Goal: Task Accomplishment & Management: Complete application form

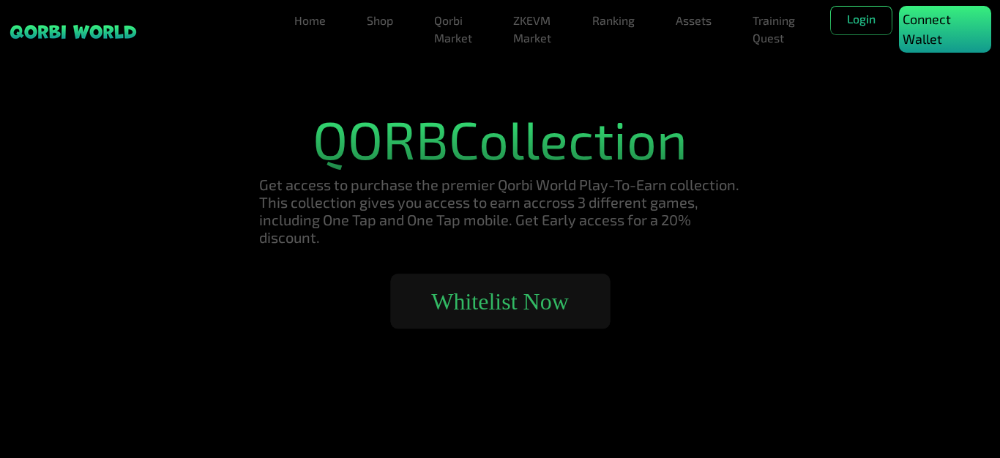
click at [933, 26] on p "Connect Wallet" at bounding box center [945, 30] width 85 height 40
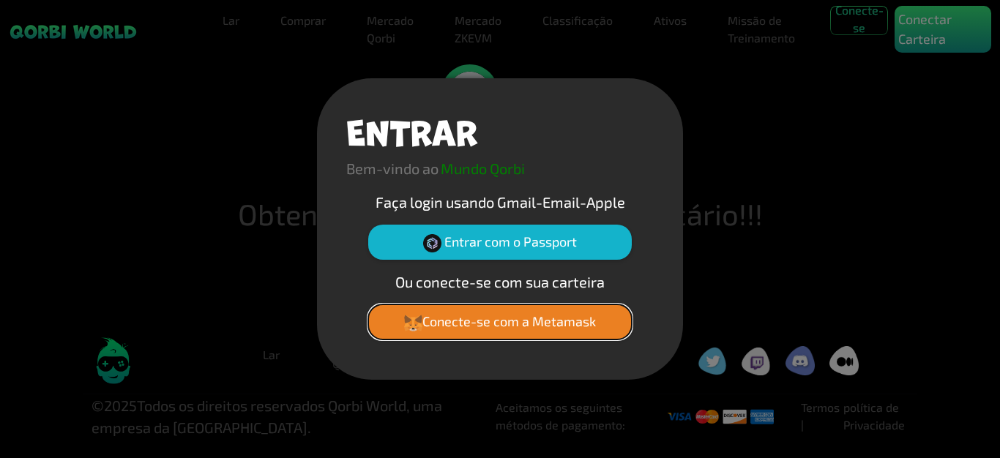
click at [506, 321] on font "Conecte-se com a Metamask" at bounding box center [509, 321] width 174 height 16
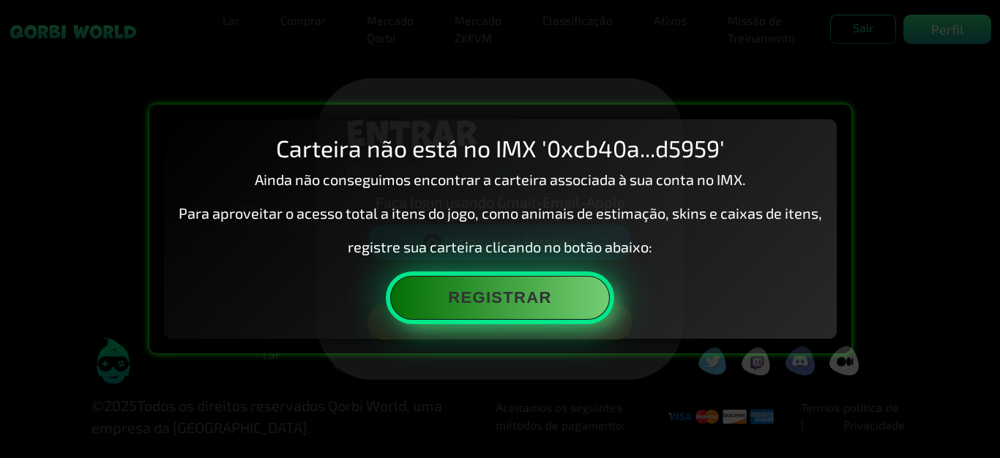
click at [480, 305] on button "Registrar" at bounding box center [500, 298] width 220 height 44
click at [472, 304] on button "Registrar" at bounding box center [500, 298] width 220 height 44
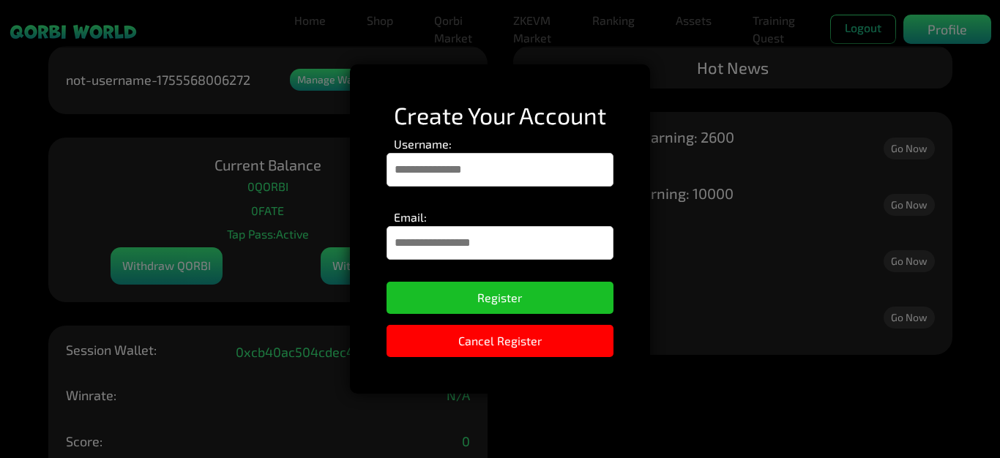
click at [450, 163] on input "Username:" at bounding box center [500, 170] width 227 height 34
type input "********"
click at [455, 246] on input "Email:" at bounding box center [500, 243] width 227 height 34
type input "**********"
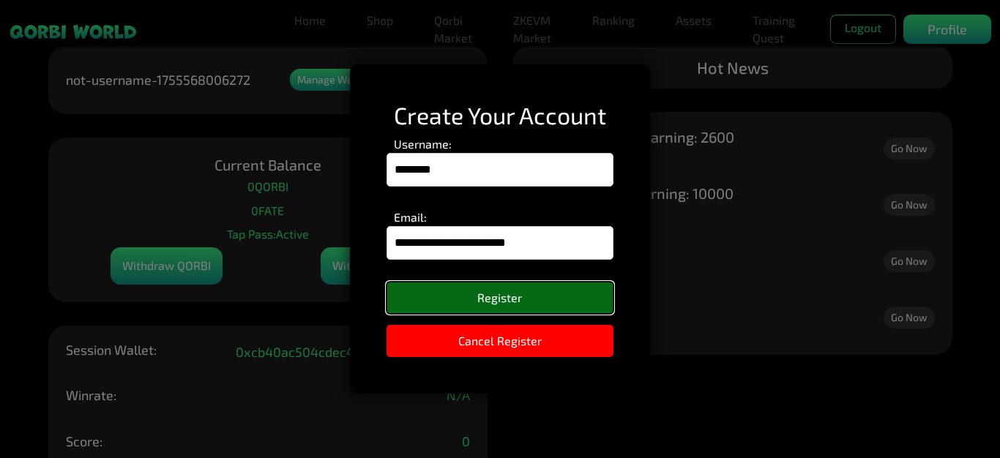
click at [509, 305] on button "Register" at bounding box center [500, 298] width 227 height 32
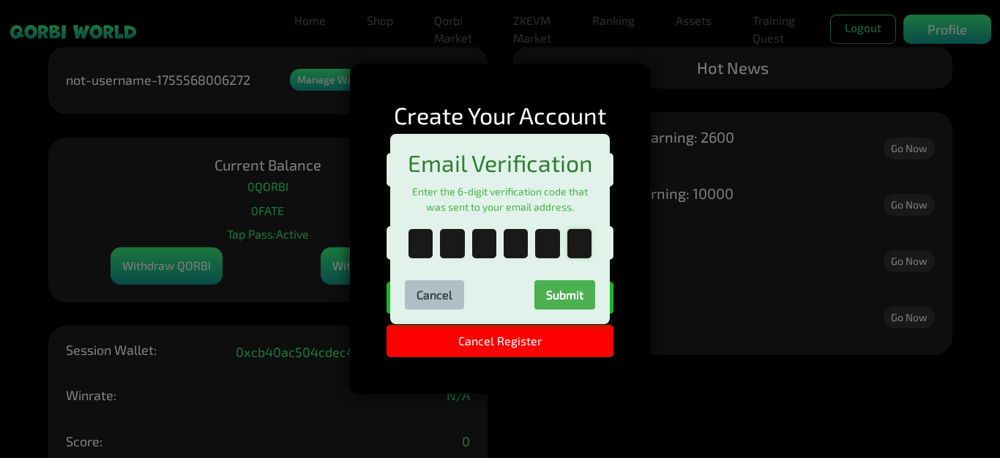
paste input "*"
type input "*"
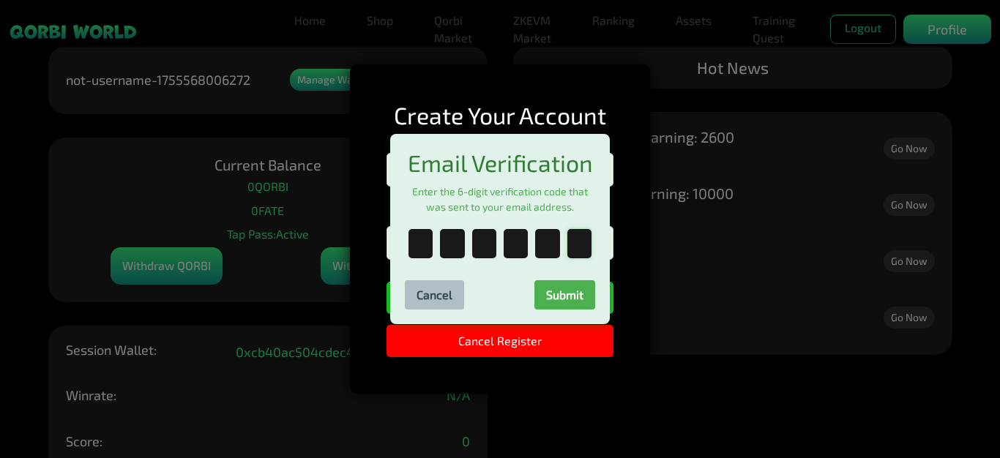
type input "*"
click at [578, 300] on button "Submit" at bounding box center [564, 294] width 61 height 29
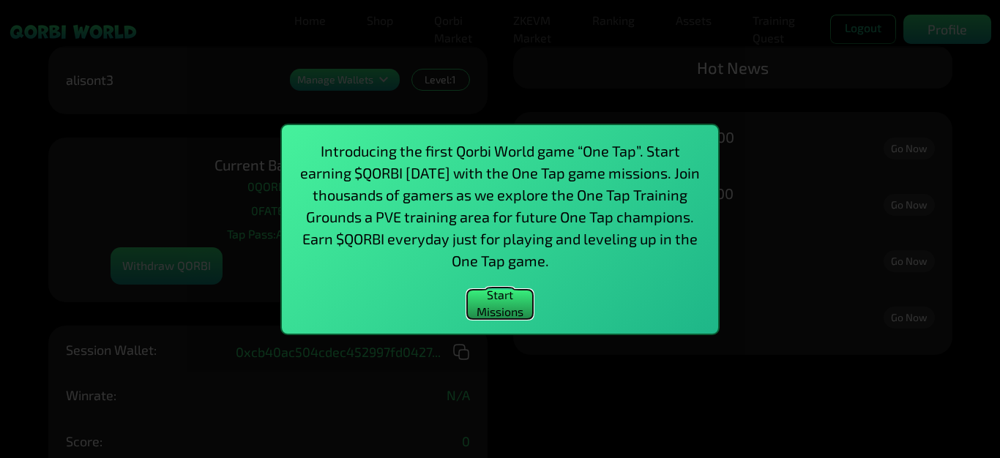
click at [499, 305] on button "Start Missions" at bounding box center [500, 304] width 66 height 29
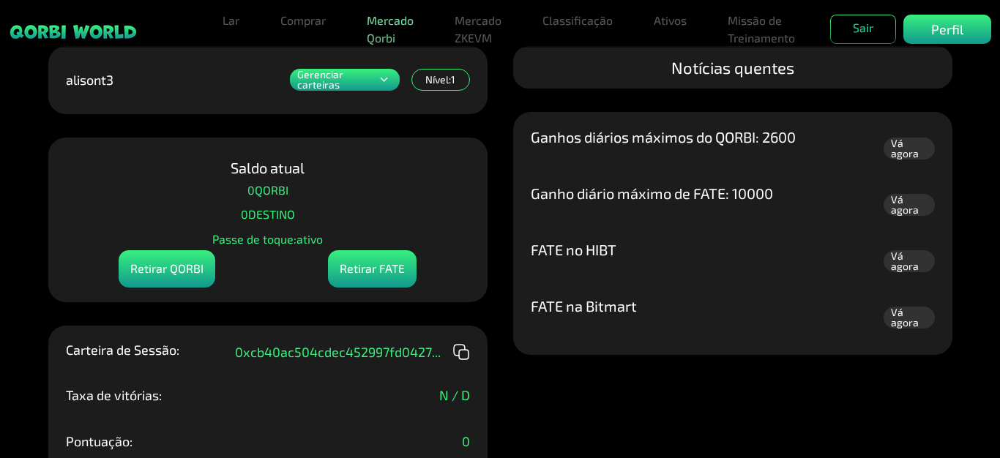
click at [392, 26] on font "Mercado Qorbi" at bounding box center [390, 28] width 47 height 31
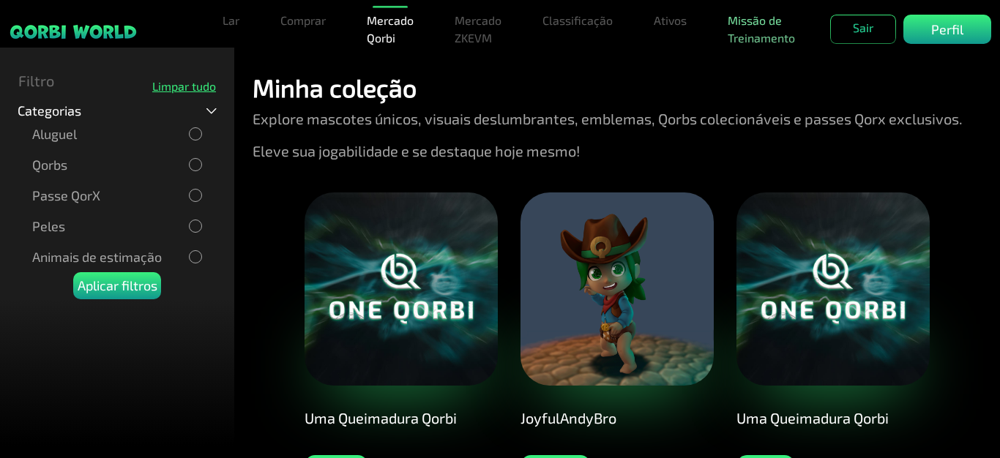
click at [769, 26] on font "Missão de Treinamento" at bounding box center [761, 28] width 67 height 31
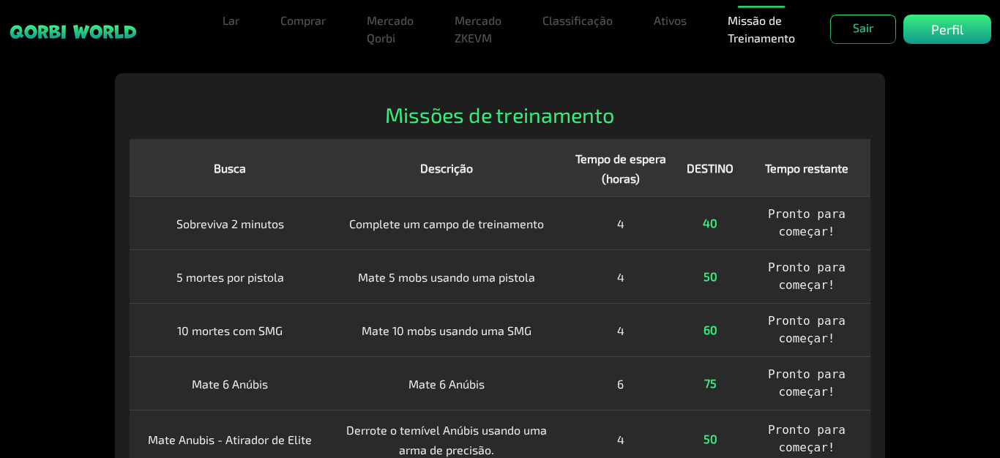
click at [256, 228] on font "Sobreviva 2 minutos" at bounding box center [230, 224] width 108 height 14
click at [404, 222] on font "Complete um campo de treinamento" at bounding box center [446, 224] width 195 height 14
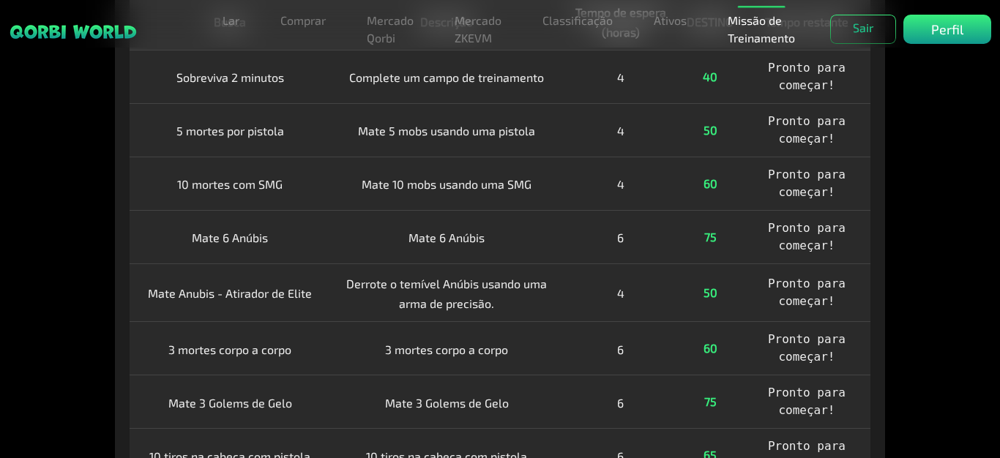
scroll to position [73, 0]
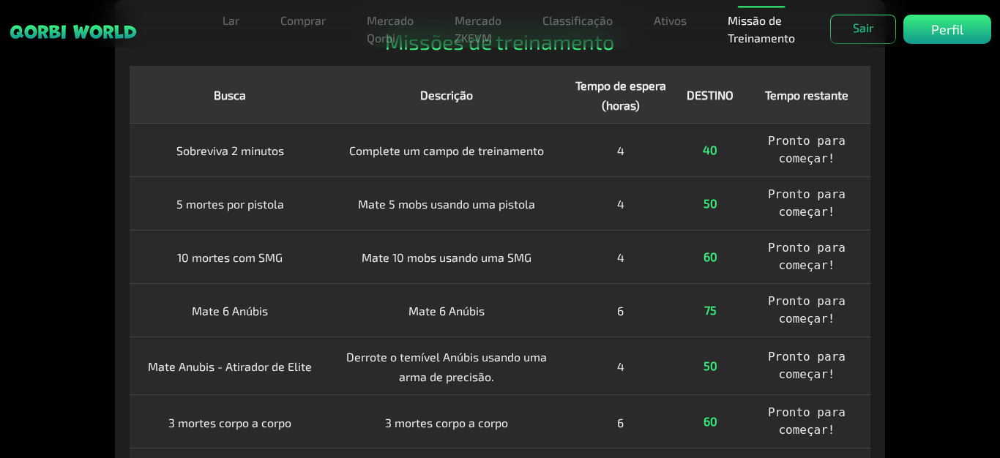
click at [815, 163] on font "Pronto para começar!" at bounding box center [807, 149] width 78 height 31
